Goal: Information Seeking & Learning: Find specific fact

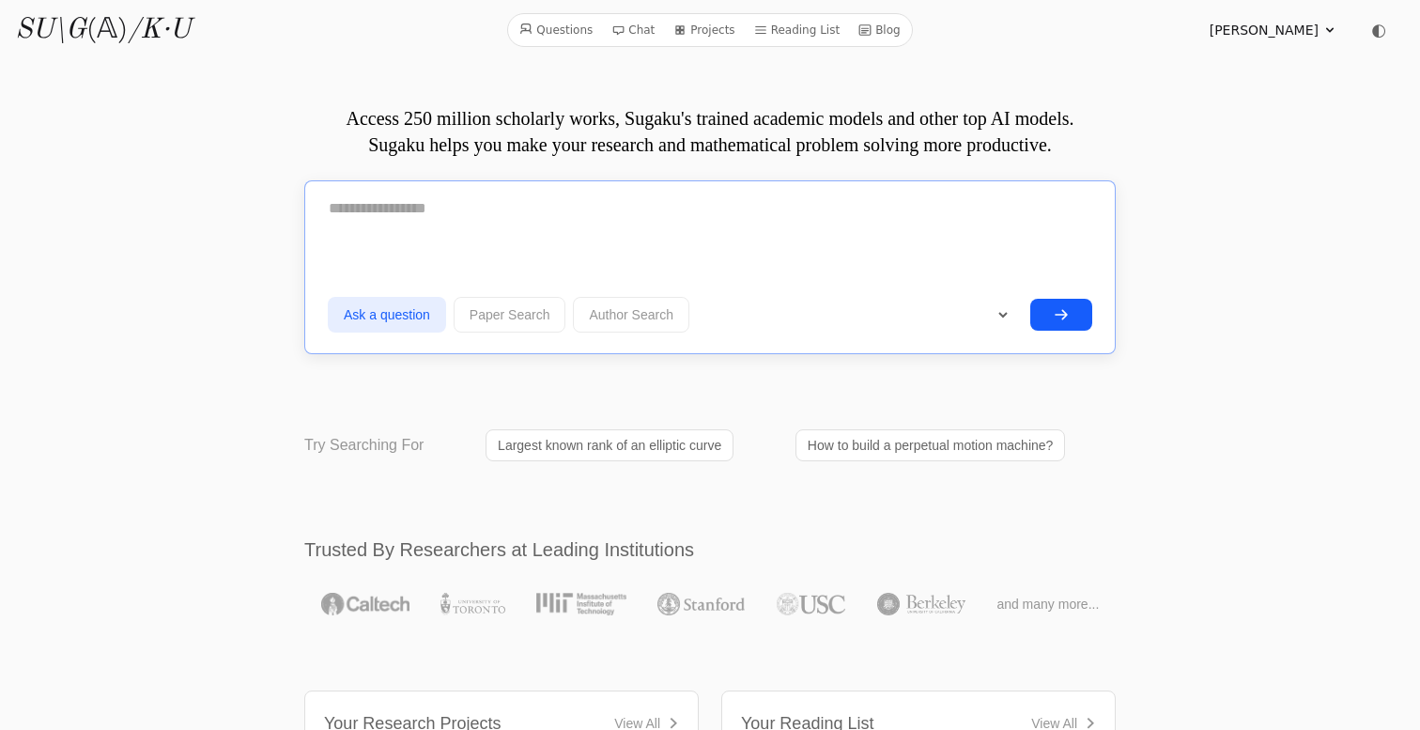
click at [576, 208] on textarea at bounding box center [710, 208] width 765 height 47
click at [530, 207] on textarea at bounding box center [710, 208] width 765 height 47
click at [542, 311] on button "Paper Search" at bounding box center [510, 315] width 113 height 36
click at [503, 245] on form "**********" at bounding box center [710, 261] width 765 height 153
click at [616, 209] on textarea at bounding box center [710, 208] width 765 height 47
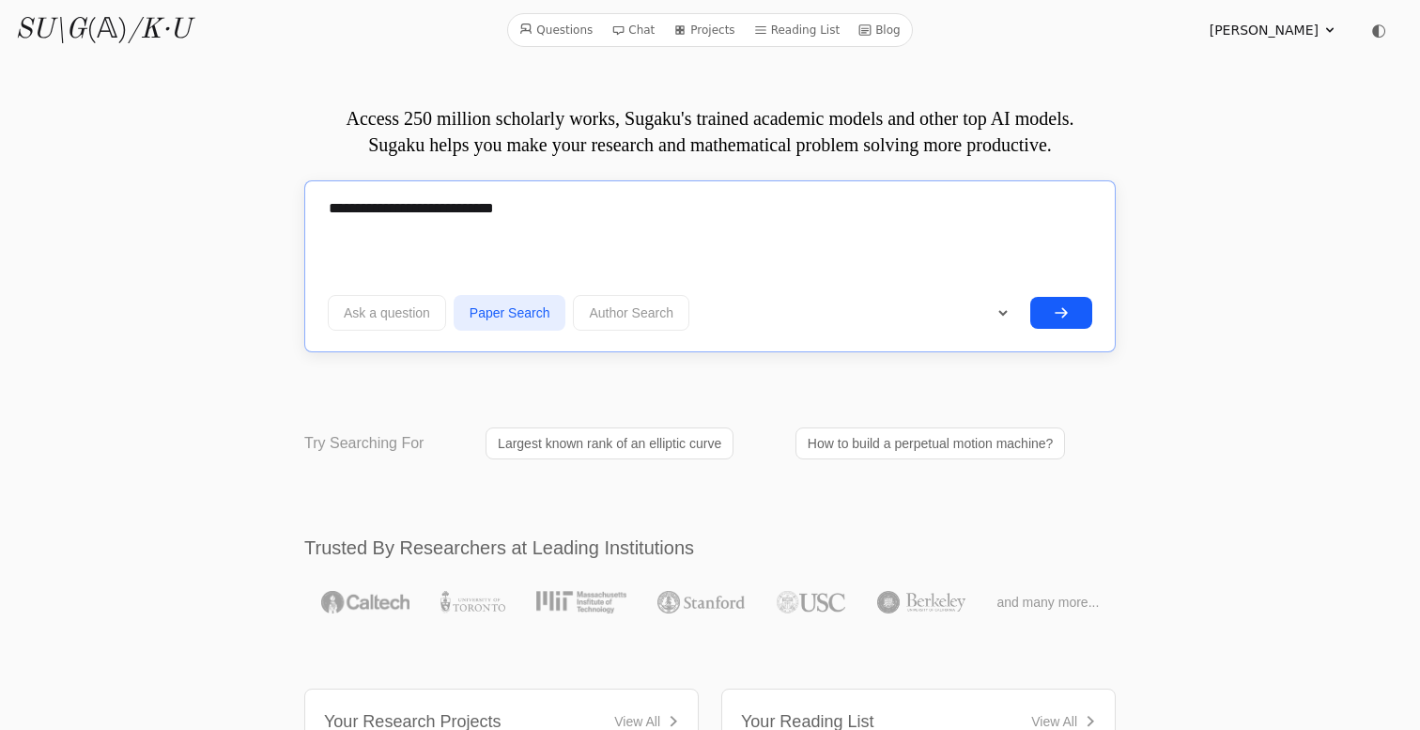
paste textarea "**********"
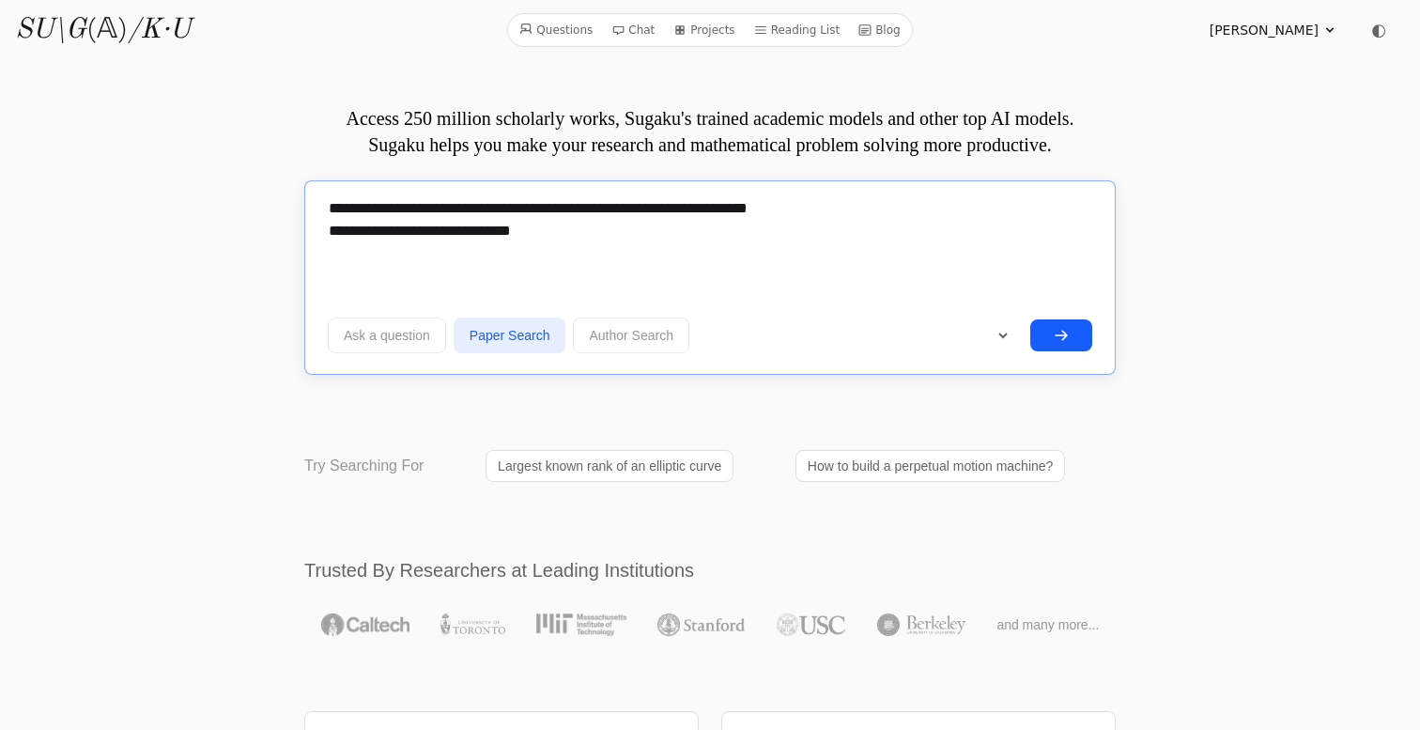
type textarea "**********"
click at [1060, 342] on button "submit" at bounding box center [1061, 335] width 62 height 32
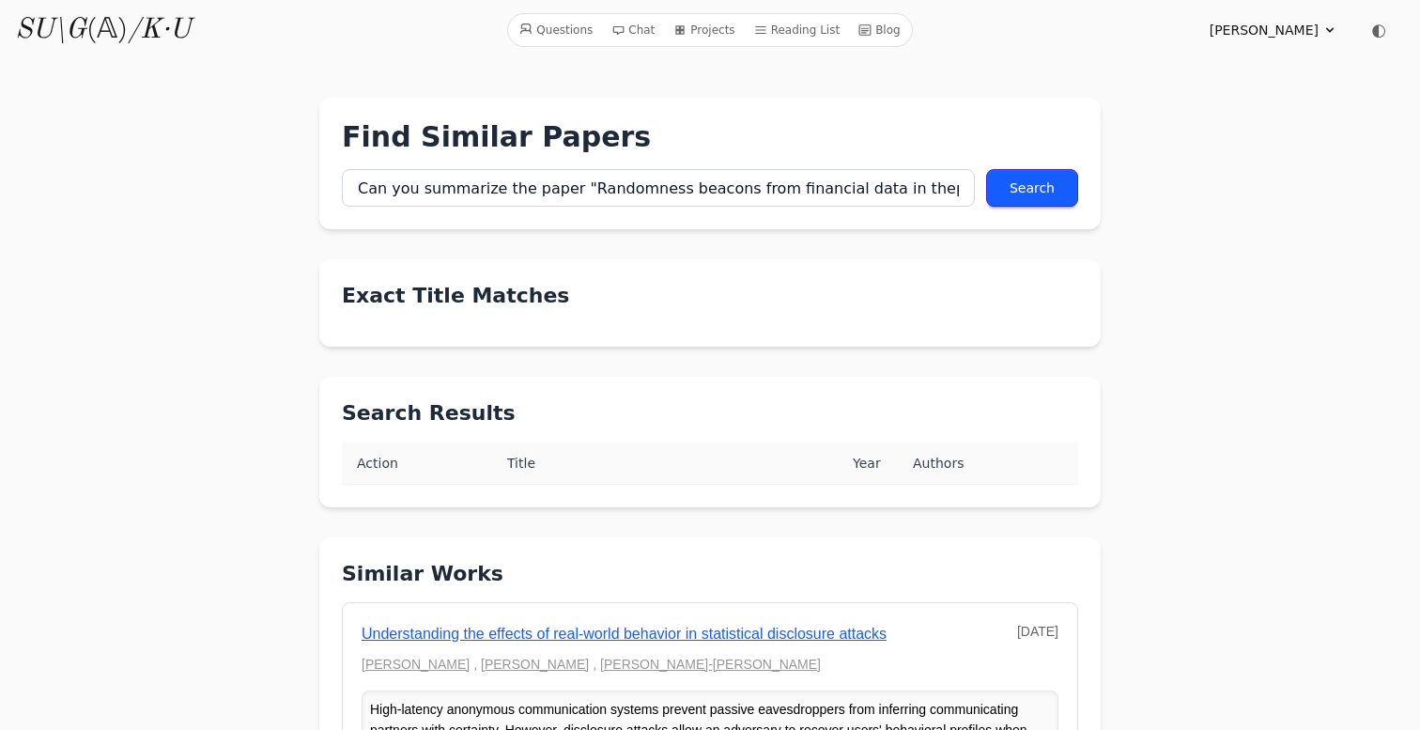
click at [505, 297] on h2 "Exact Title Matches" at bounding box center [710, 295] width 736 height 27
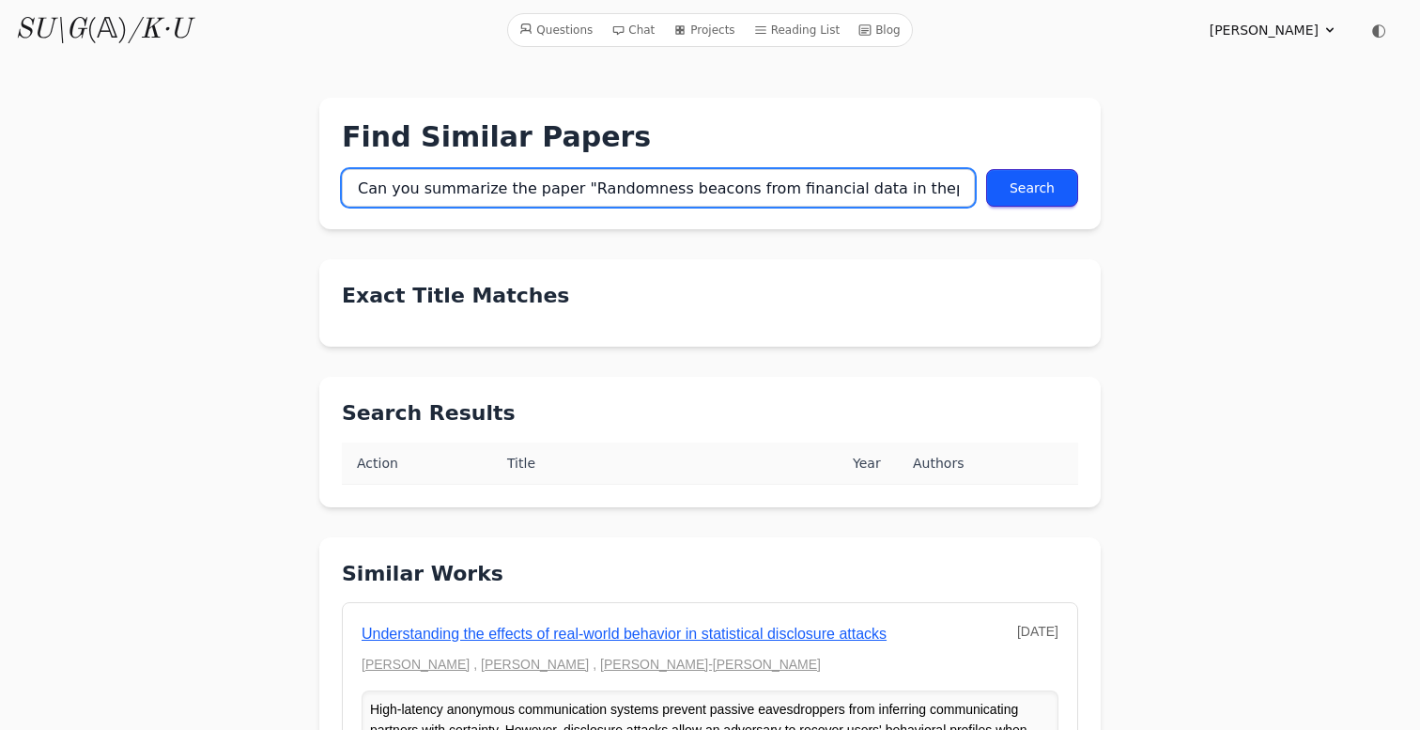
drag, startPoint x: 571, startPoint y: 186, endPoint x: 299, endPoint y: 190, distance: 272.4
click at [948, 187] on input "Randomness beacons from financial data in thepresence of an active attacker"?" at bounding box center [658, 188] width 633 height 38
type input "Randomness beacons from financial data in thepresence of an active attacker"?"
click at [1032, 188] on button "Search" at bounding box center [1032, 188] width 92 height 38
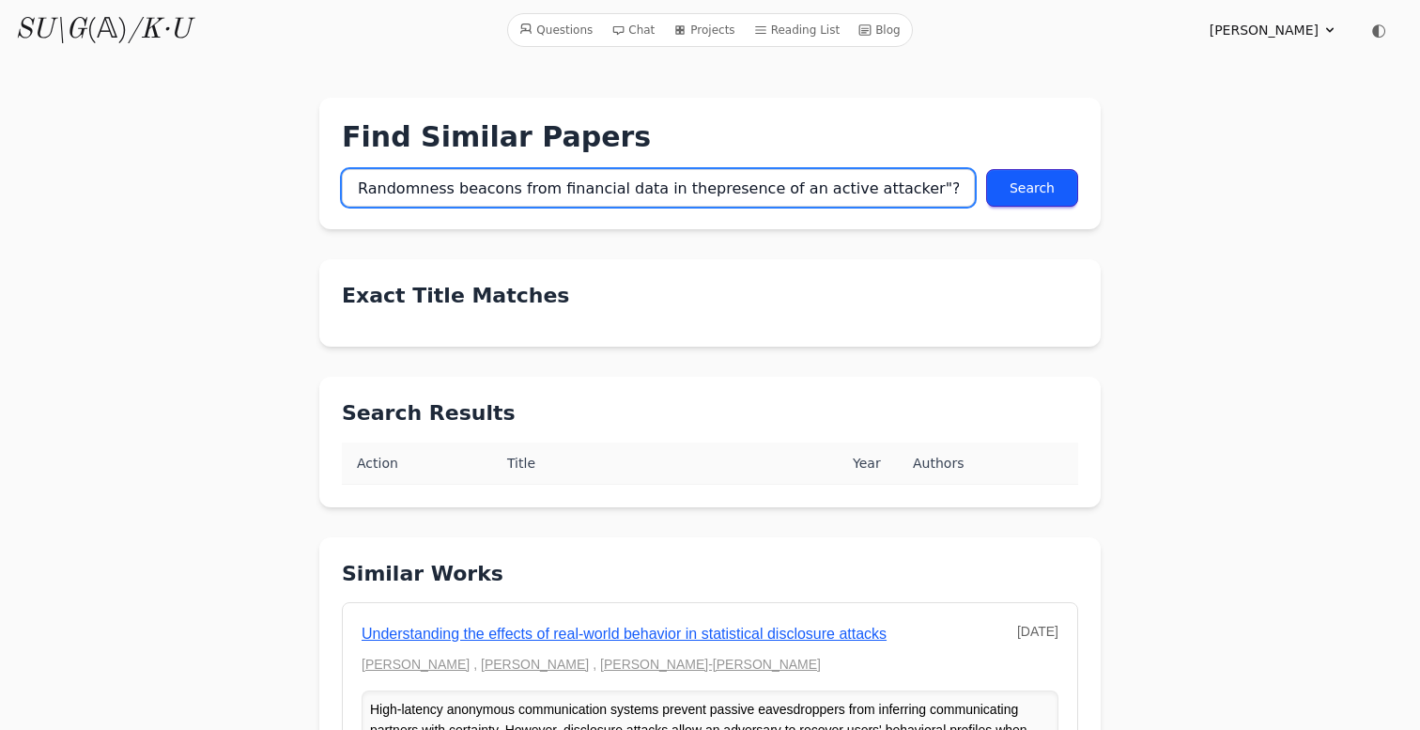
click at [1032, 188] on button "Search" at bounding box center [1032, 188] width 92 height 38
click at [915, 195] on input "Randomness beacons from financial data in thepresence of an active attacker"?" at bounding box center [658, 188] width 633 height 38
type input "Randomness beacons from financial data in thepresence of an active attacker"
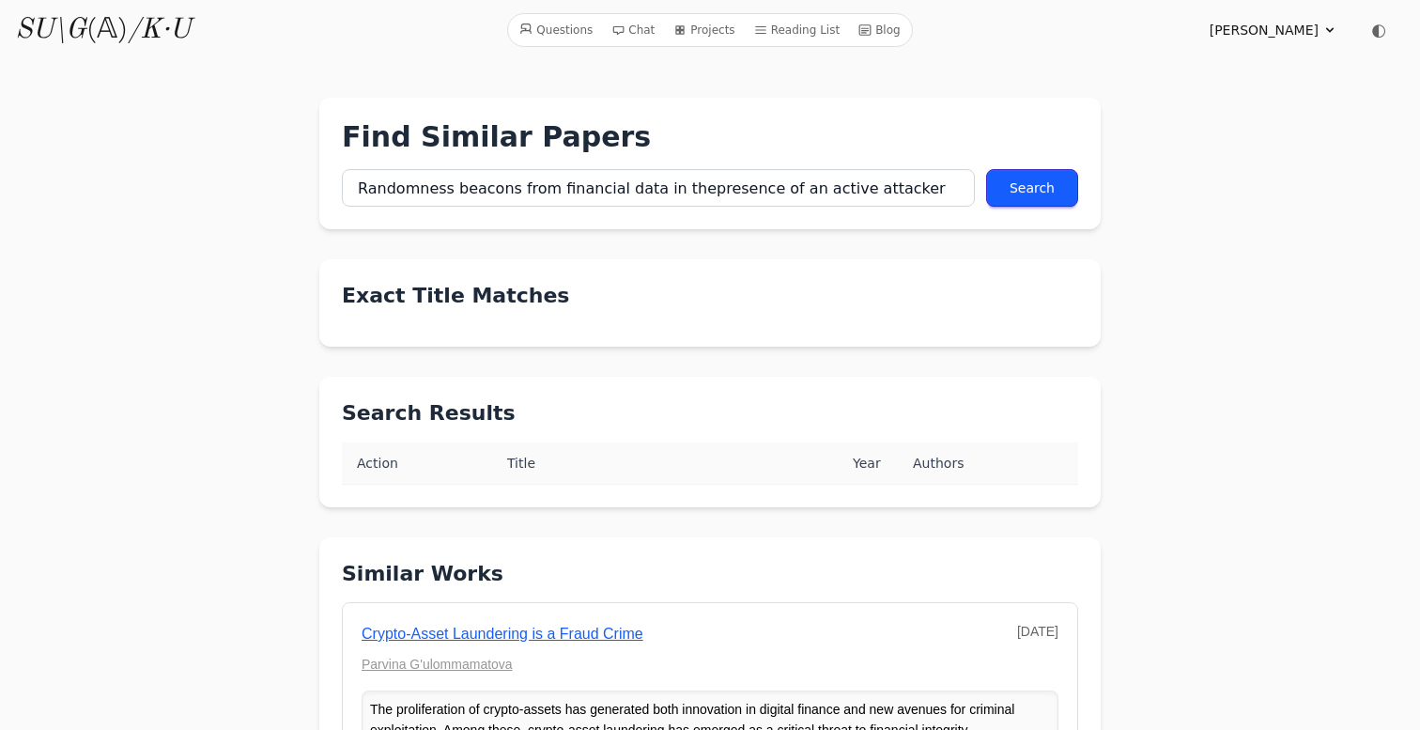
click at [1020, 187] on button "Search" at bounding box center [1032, 188] width 92 height 38
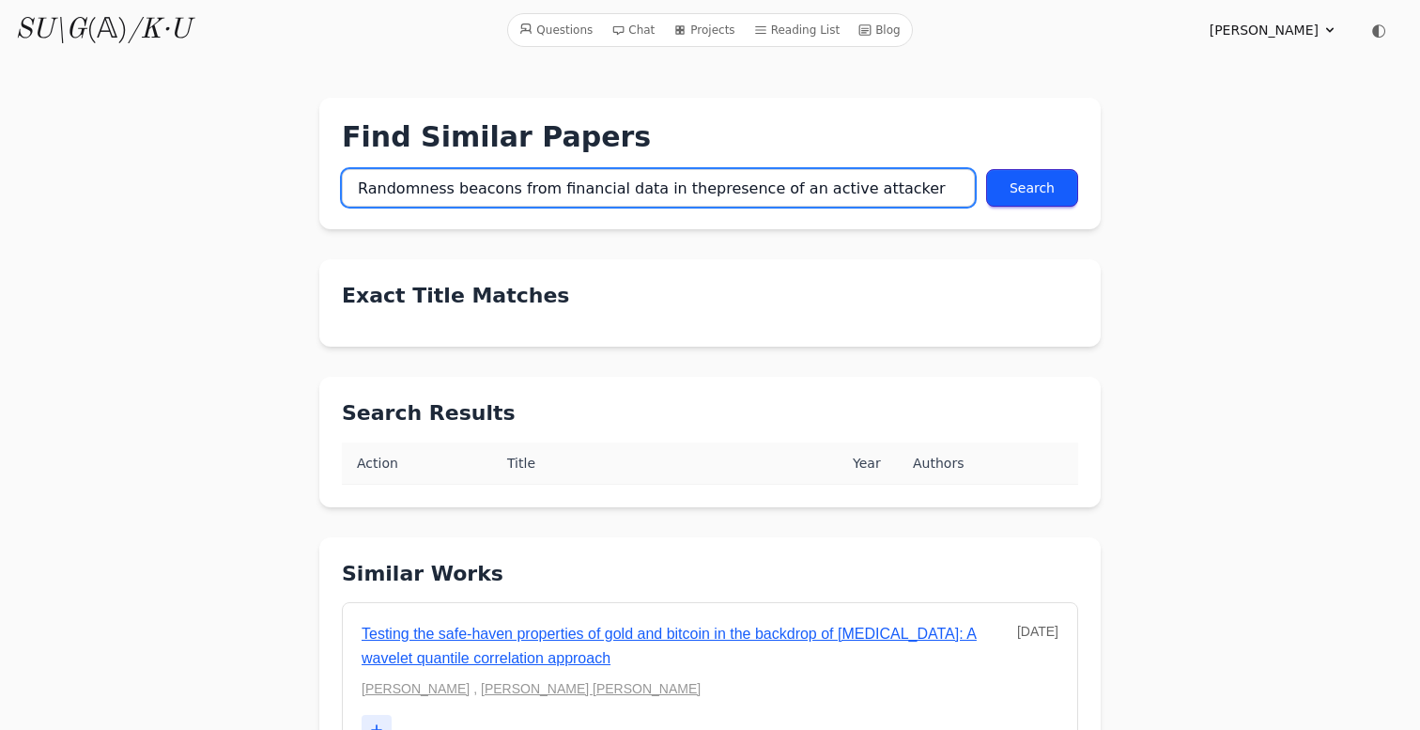
click at [680, 191] on input "Randomness beacons from financial data in thepresence of an active attacker" at bounding box center [658, 188] width 633 height 38
type input "Randomness beacons from financial data in the presence of an active attacker"
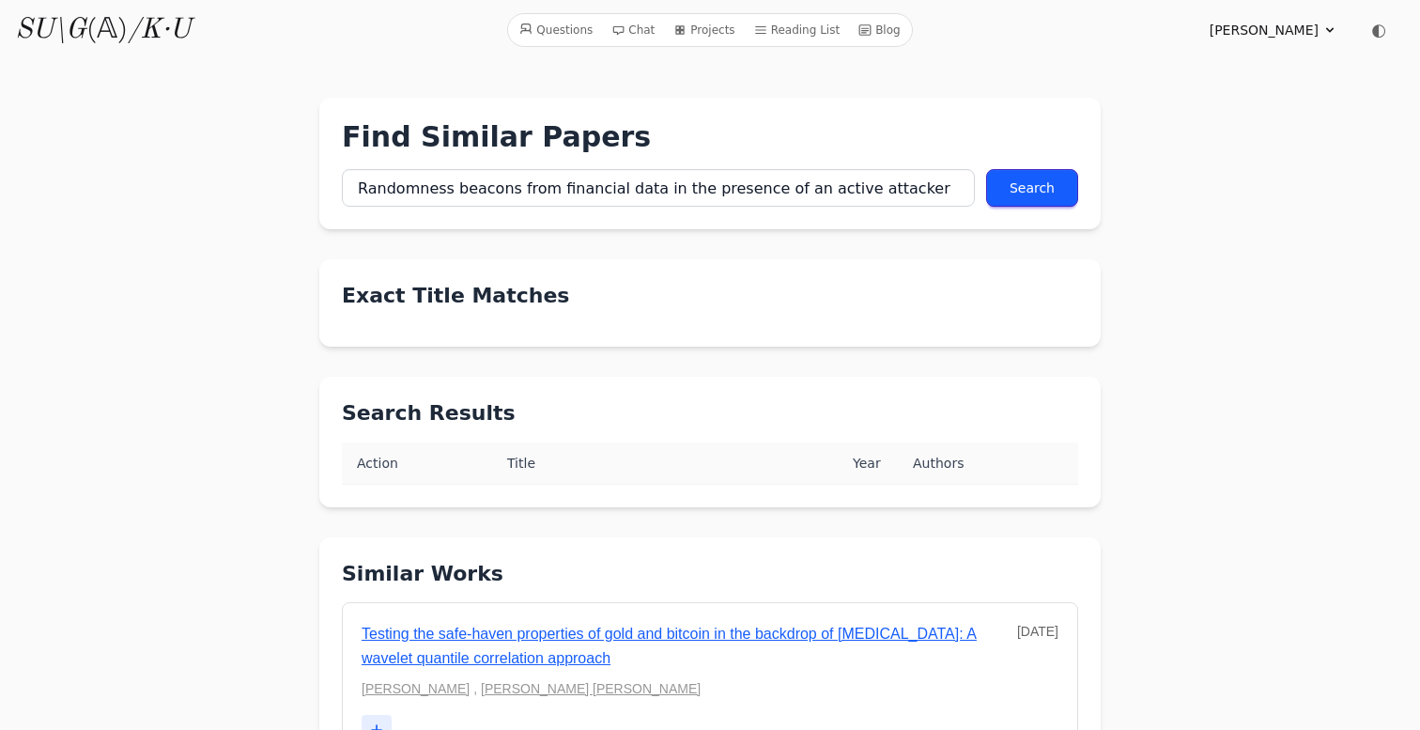
click at [1066, 187] on button "Search" at bounding box center [1032, 188] width 92 height 38
